Goal: Transaction & Acquisition: Obtain resource

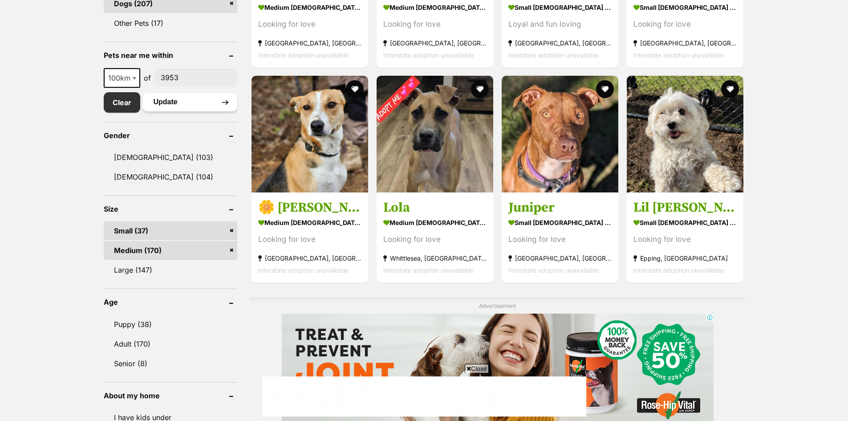
click at [179, 103] on button "Update" at bounding box center [190, 102] width 95 height 18
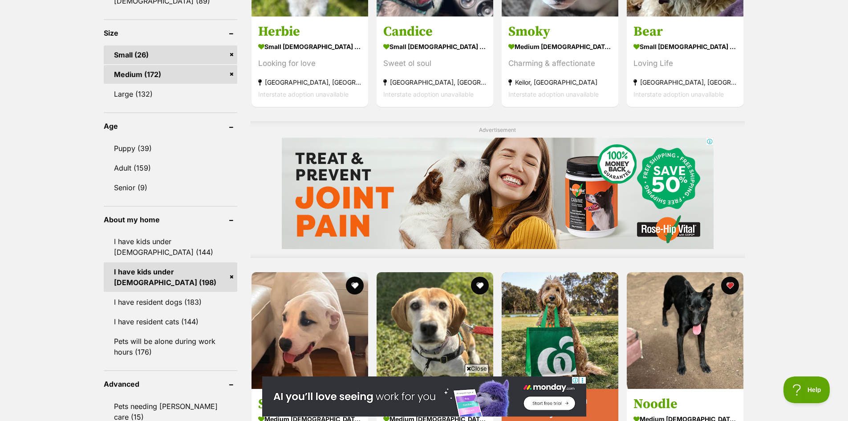
scroll to position [649, 0]
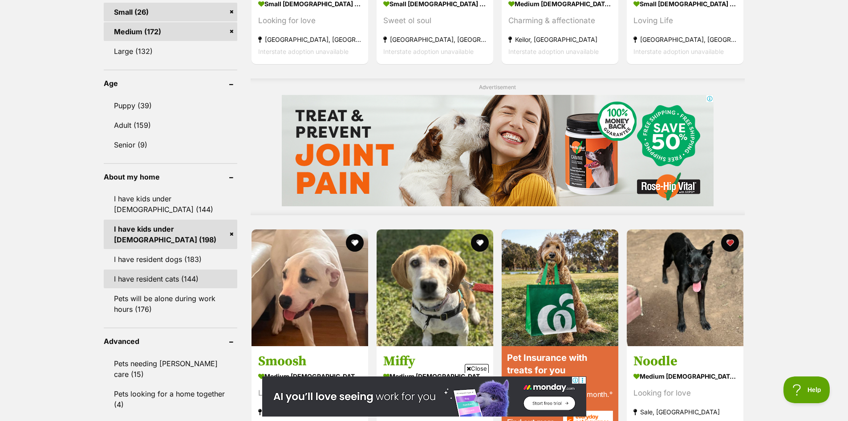
click at [188, 278] on link "I have resident cats (144)" at bounding box center [171, 278] width 134 height 19
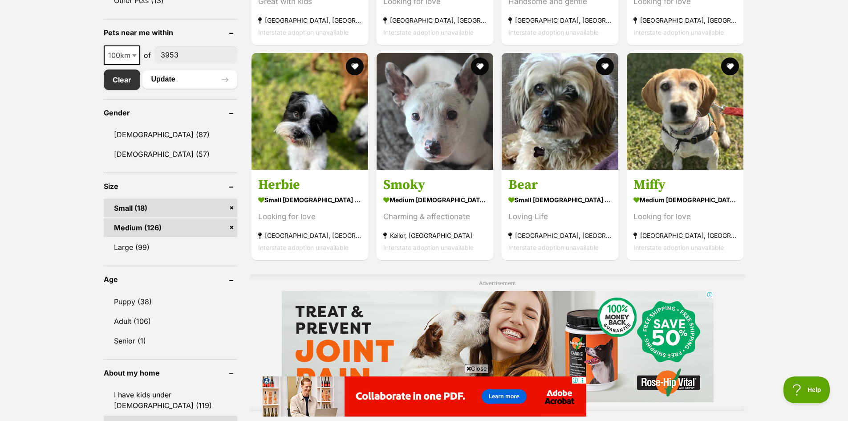
scroll to position [458, 0]
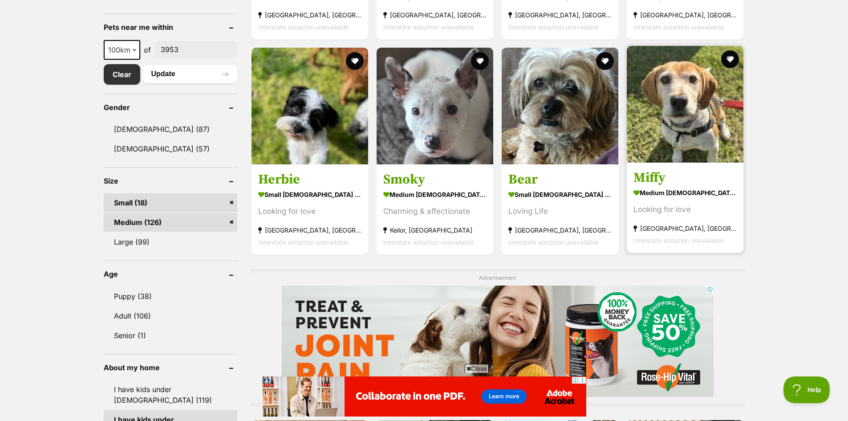
click at [693, 90] on img at bounding box center [685, 104] width 117 height 117
